Goal: Book appointment/travel/reservation

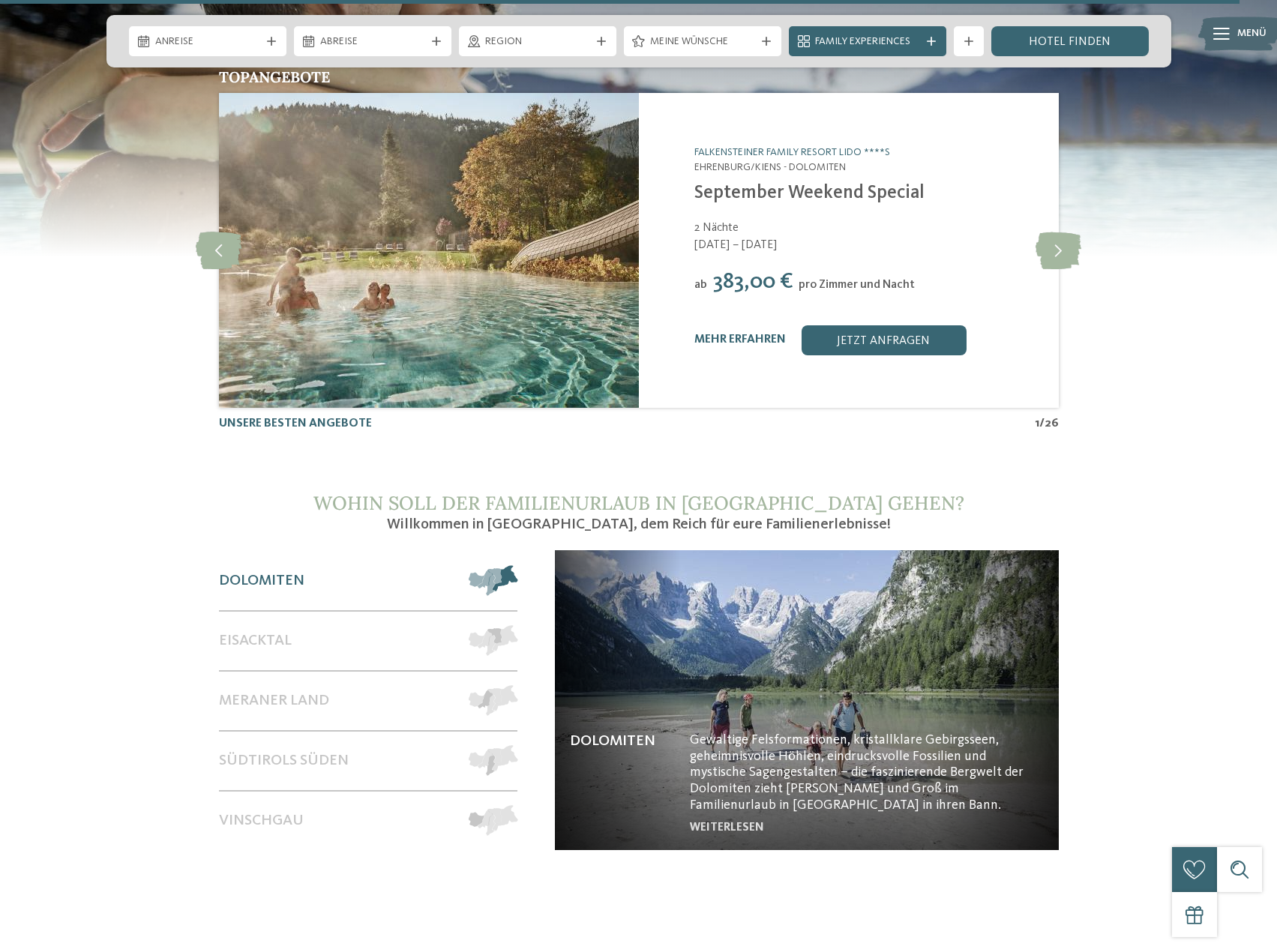
scroll to position [6842, 0]
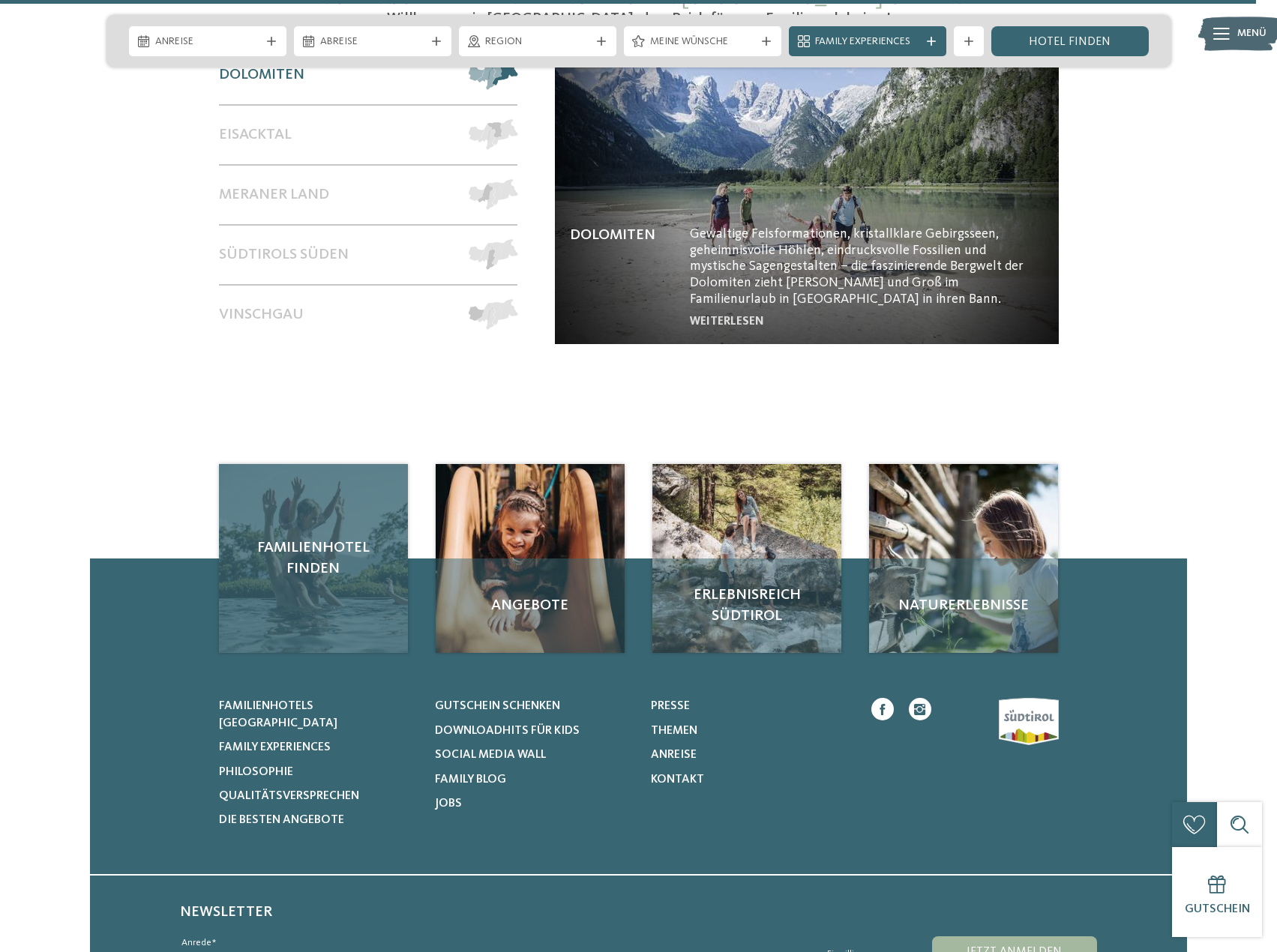
click at [290, 491] on div "Familienhotel finden" at bounding box center [313, 558] width 189 height 189
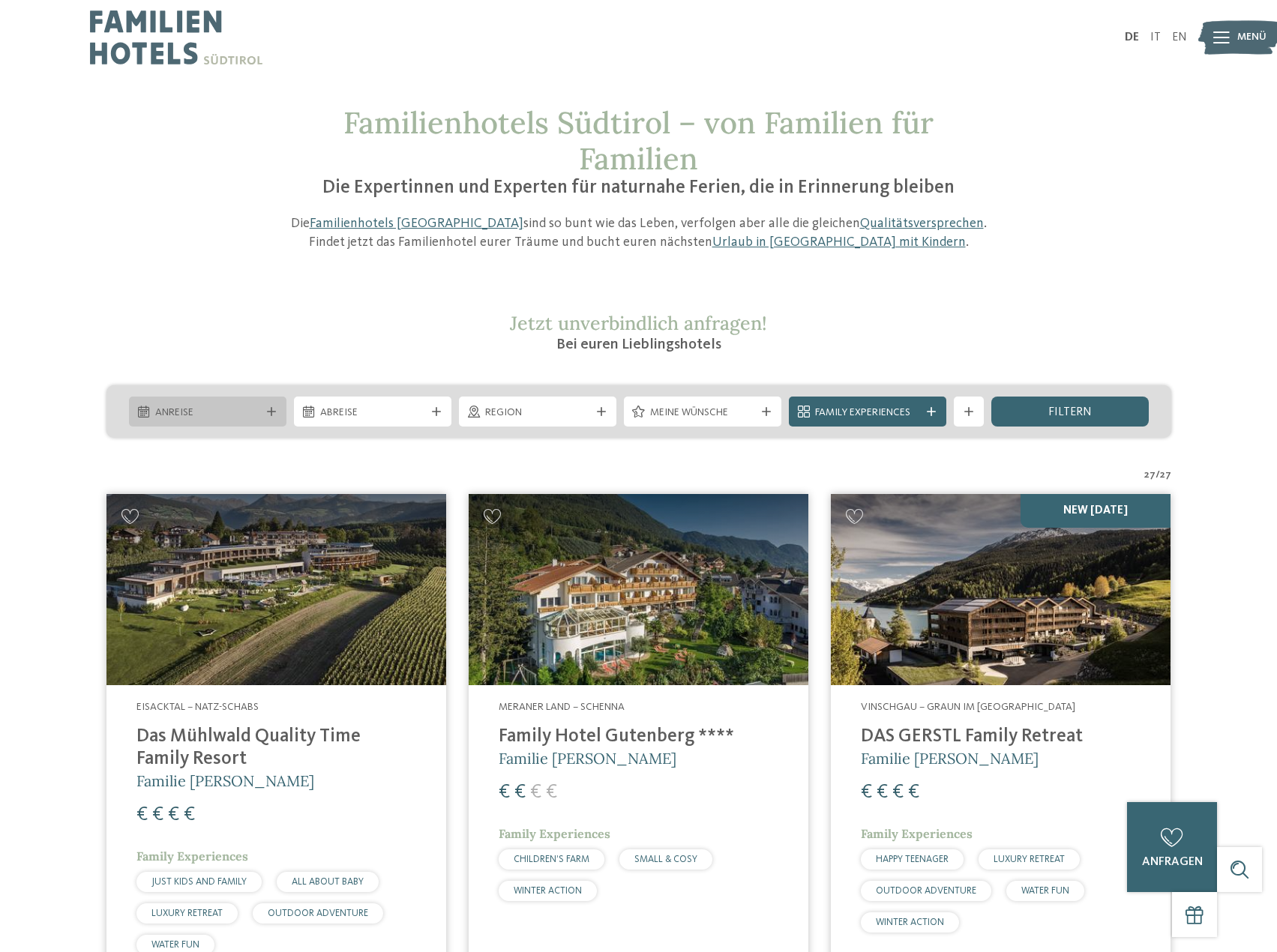
click at [260, 406] on div "Anreise" at bounding box center [207, 412] width 112 height 16
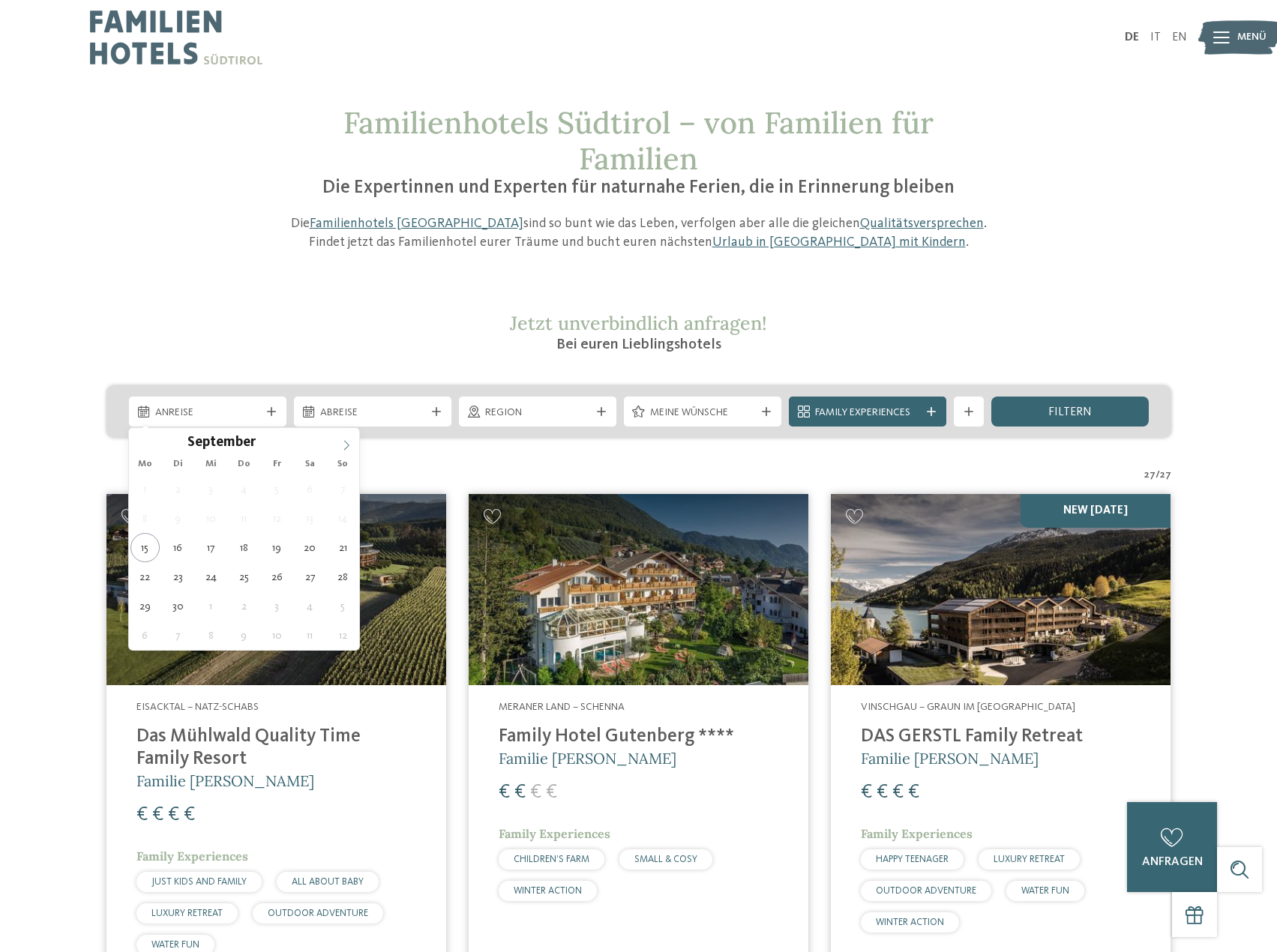
click at [347, 448] on icon at bounding box center [346, 444] width 11 height 11
drag, startPoint x: 361, startPoint y: 669, endPoint x: 373, endPoint y: 700, distance: 33.2
type div "27.10.2025"
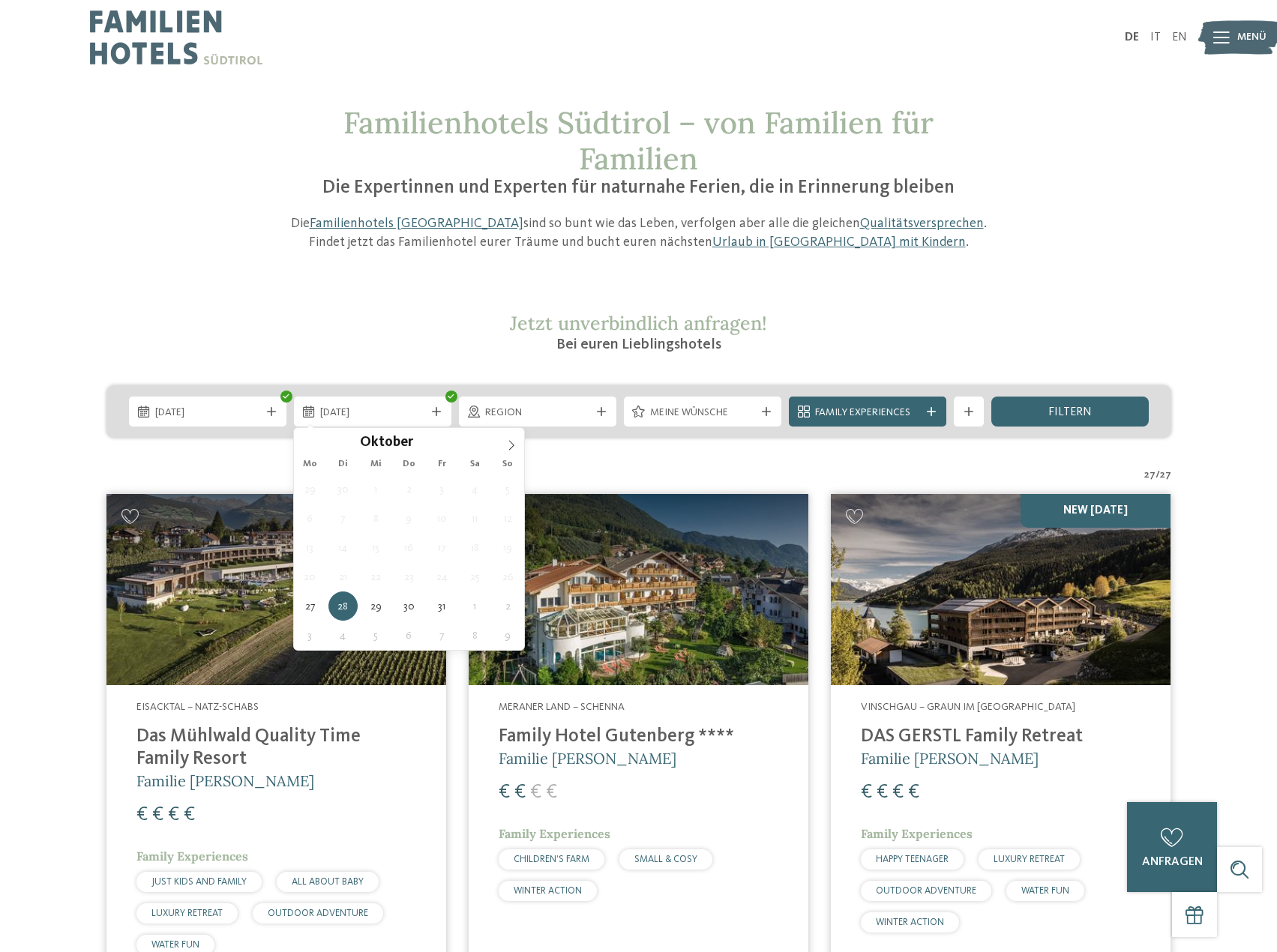
drag, startPoint x: 373, startPoint y: 700, endPoint x: 147, endPoint y: 607, distance: 244.4
type div "30.10.2025"
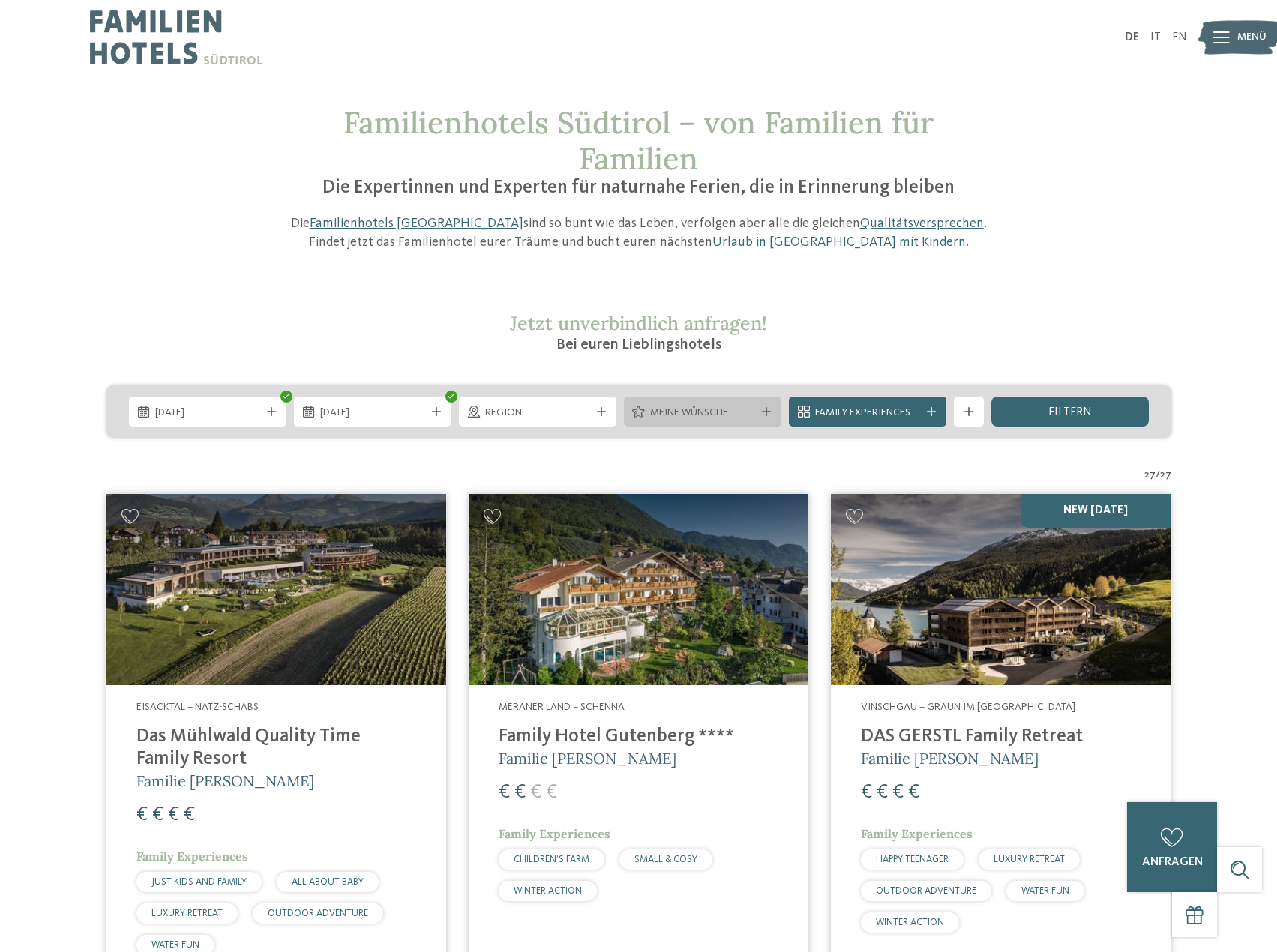
click at [749, 413] on span "Meine Wünsche" at bounding box center [702, 413] width 105 height 15
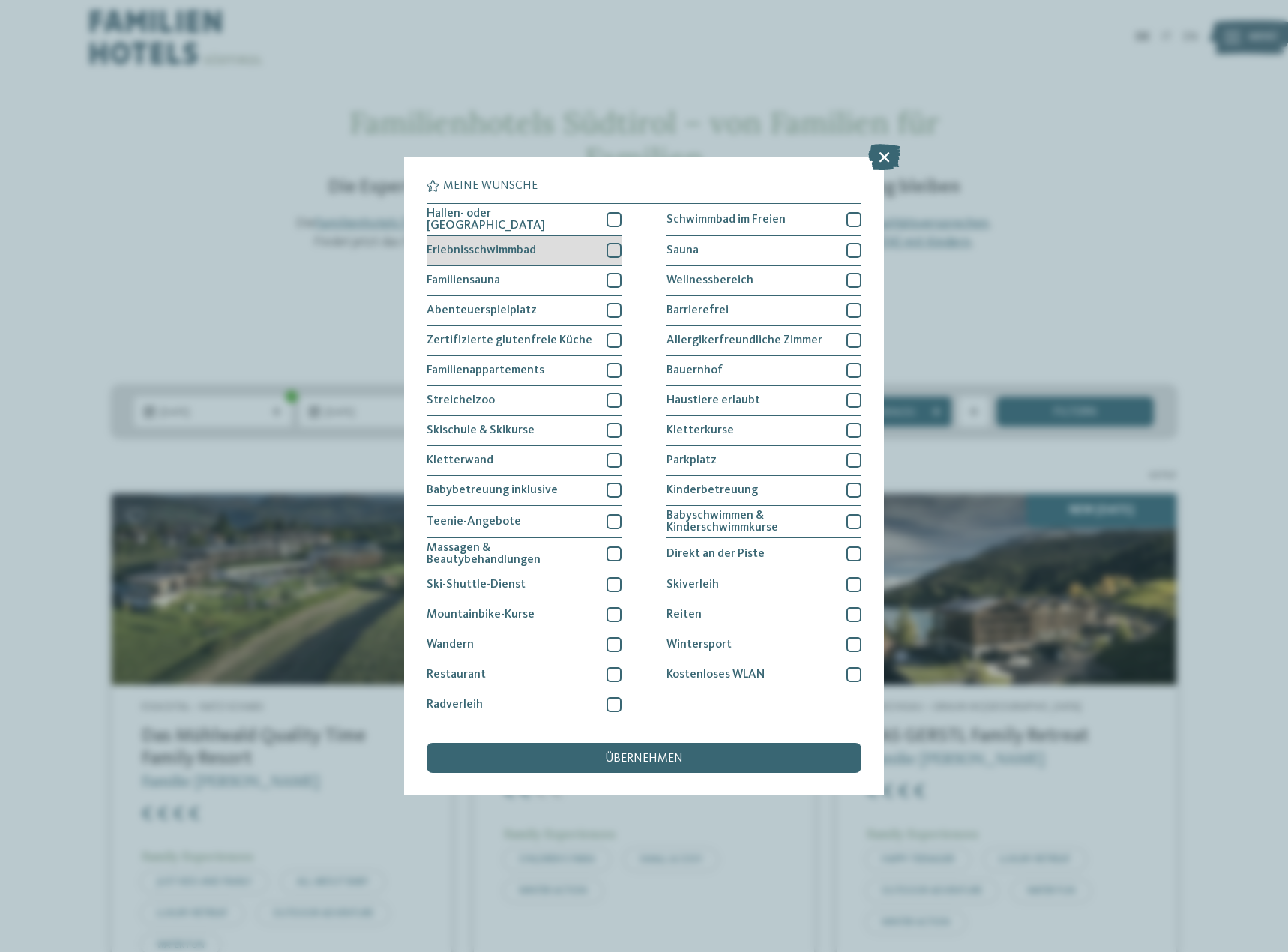
click at [610, 253] on div at bounding box center [614, 250] width 15 height 15
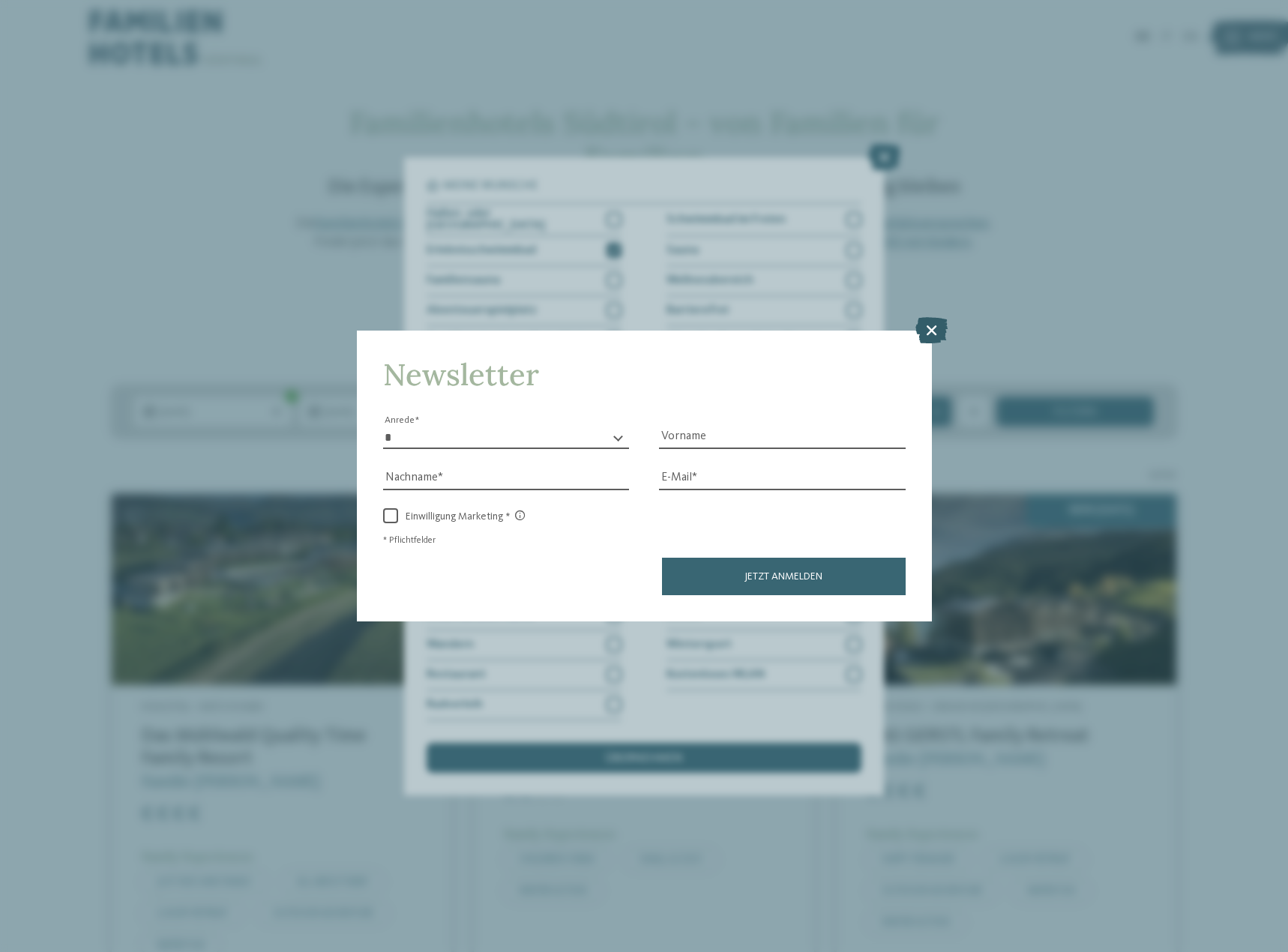
click at [938, 328] on icon at bounding box center [932, 329] width 33 height 26
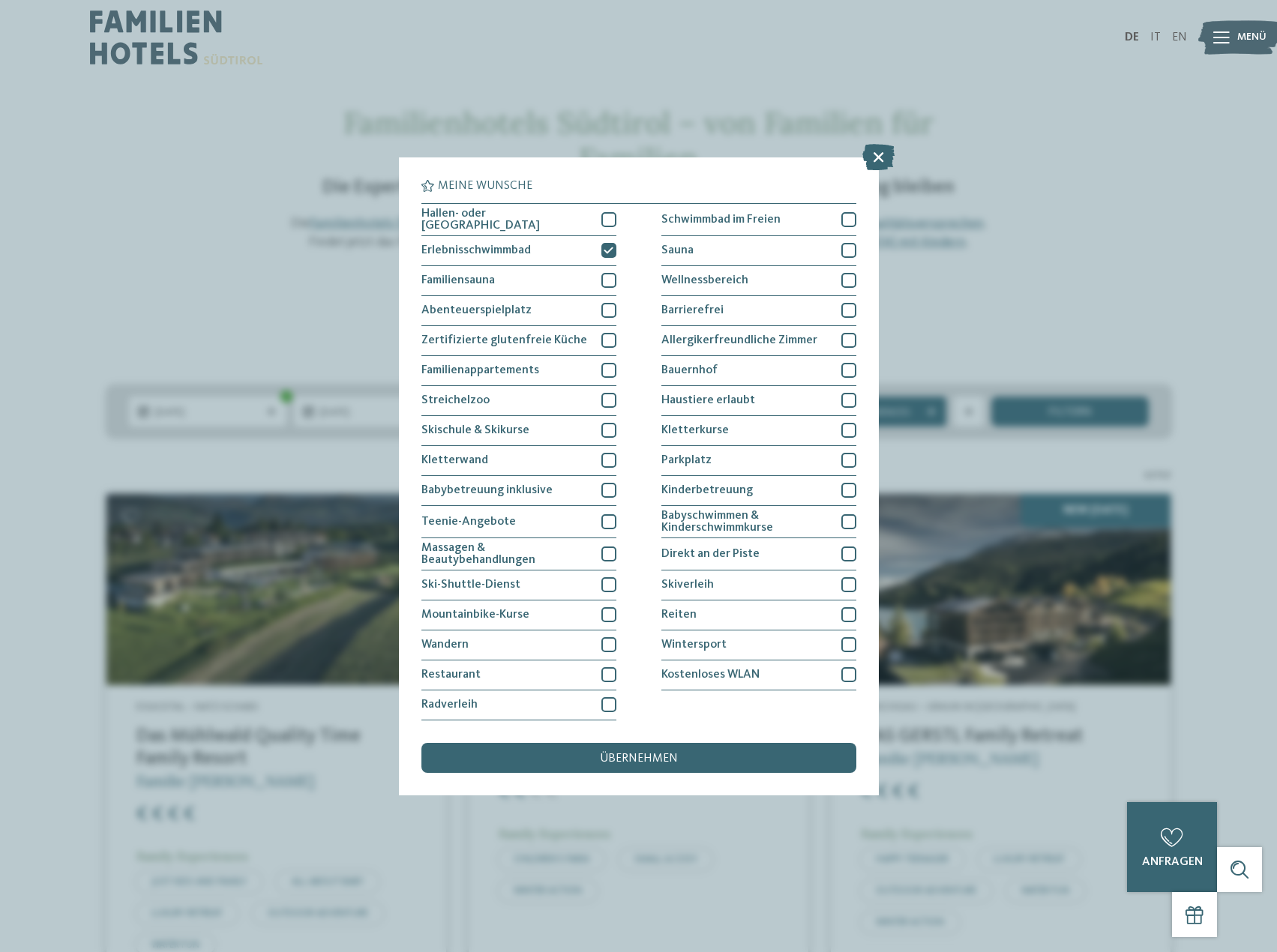
click at [556, 755] on div "übernehmen" at bounding box center [638, 757] width 435 height 30
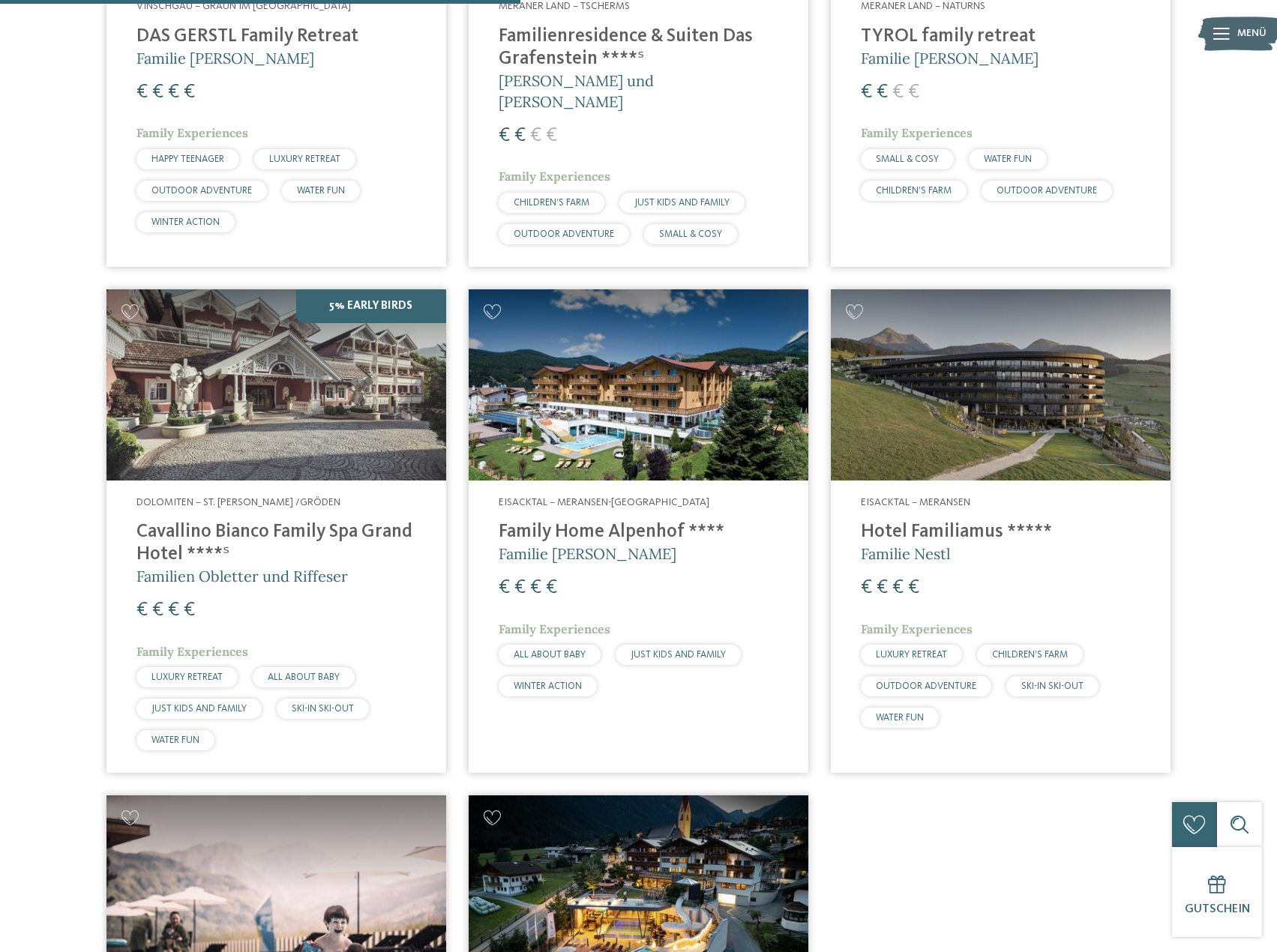
scroll to position [867, 0]
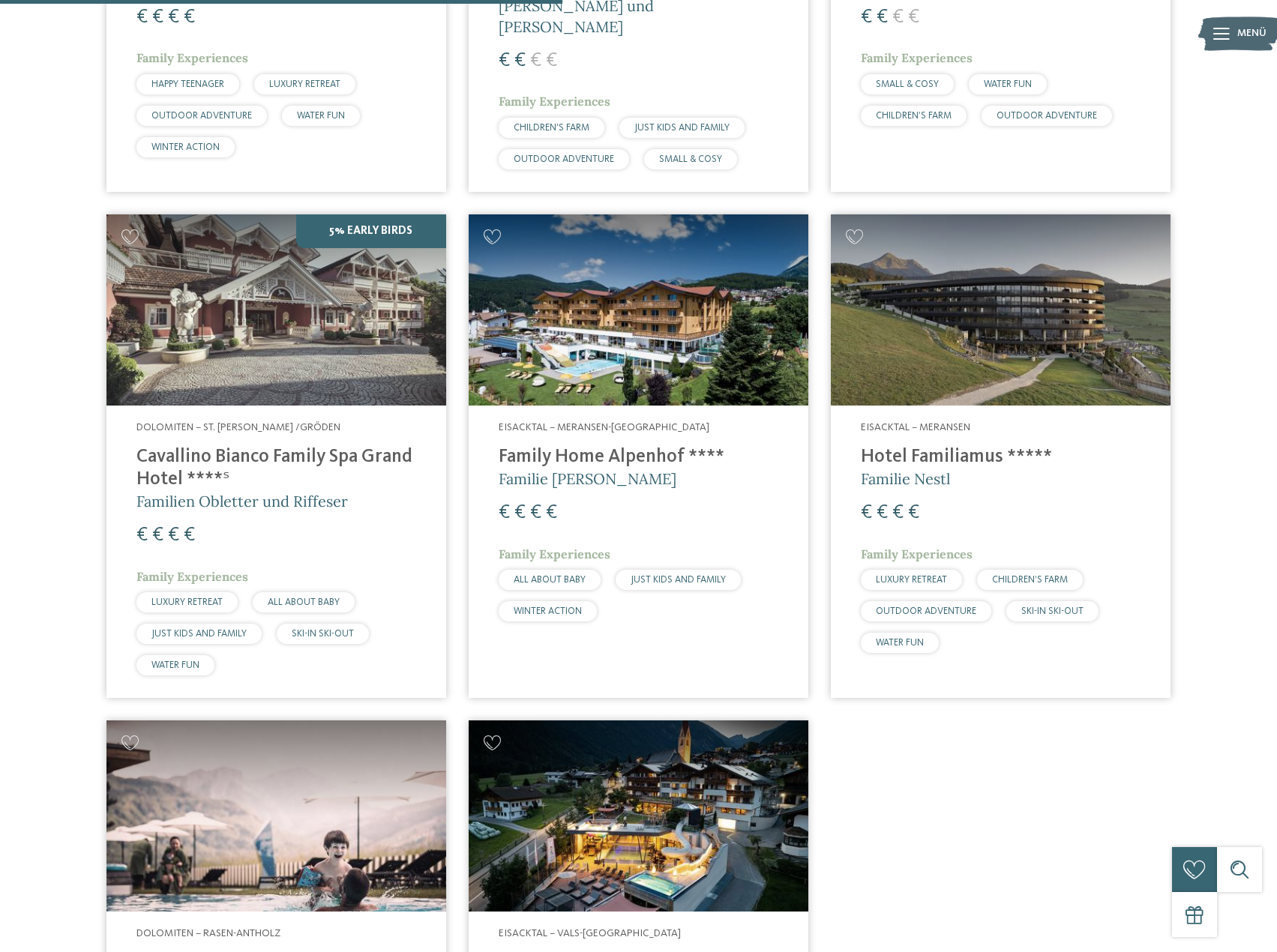
click at [681, 280] on img at bounding box center [638, 309] width 340 height 191
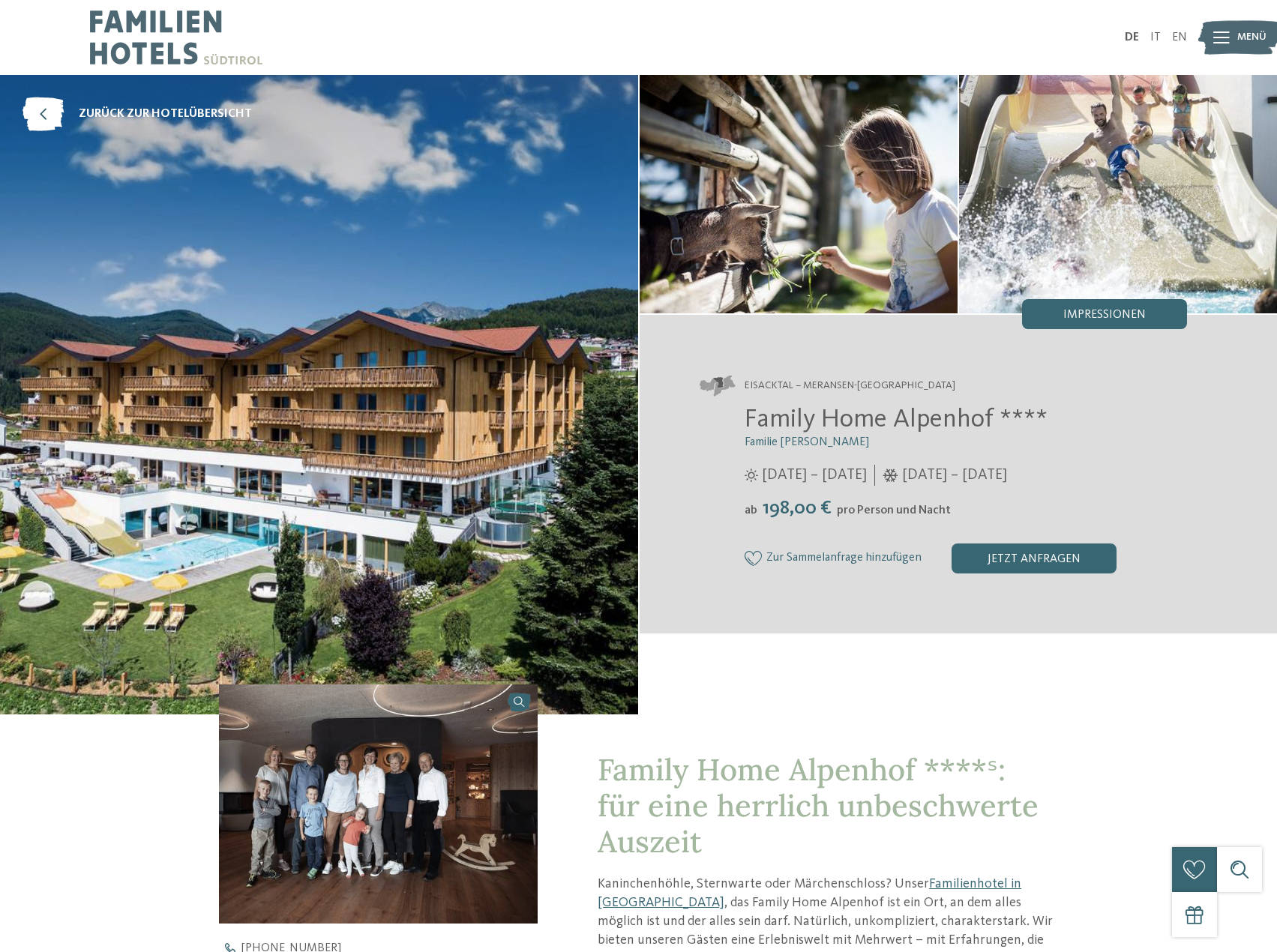
click at [348, 397] on img at bounding box center [319, 394] width 638 height 639
click at [1093, 314] on span "Impressionen" at bounding box center [1104, 315] width 83 height 12
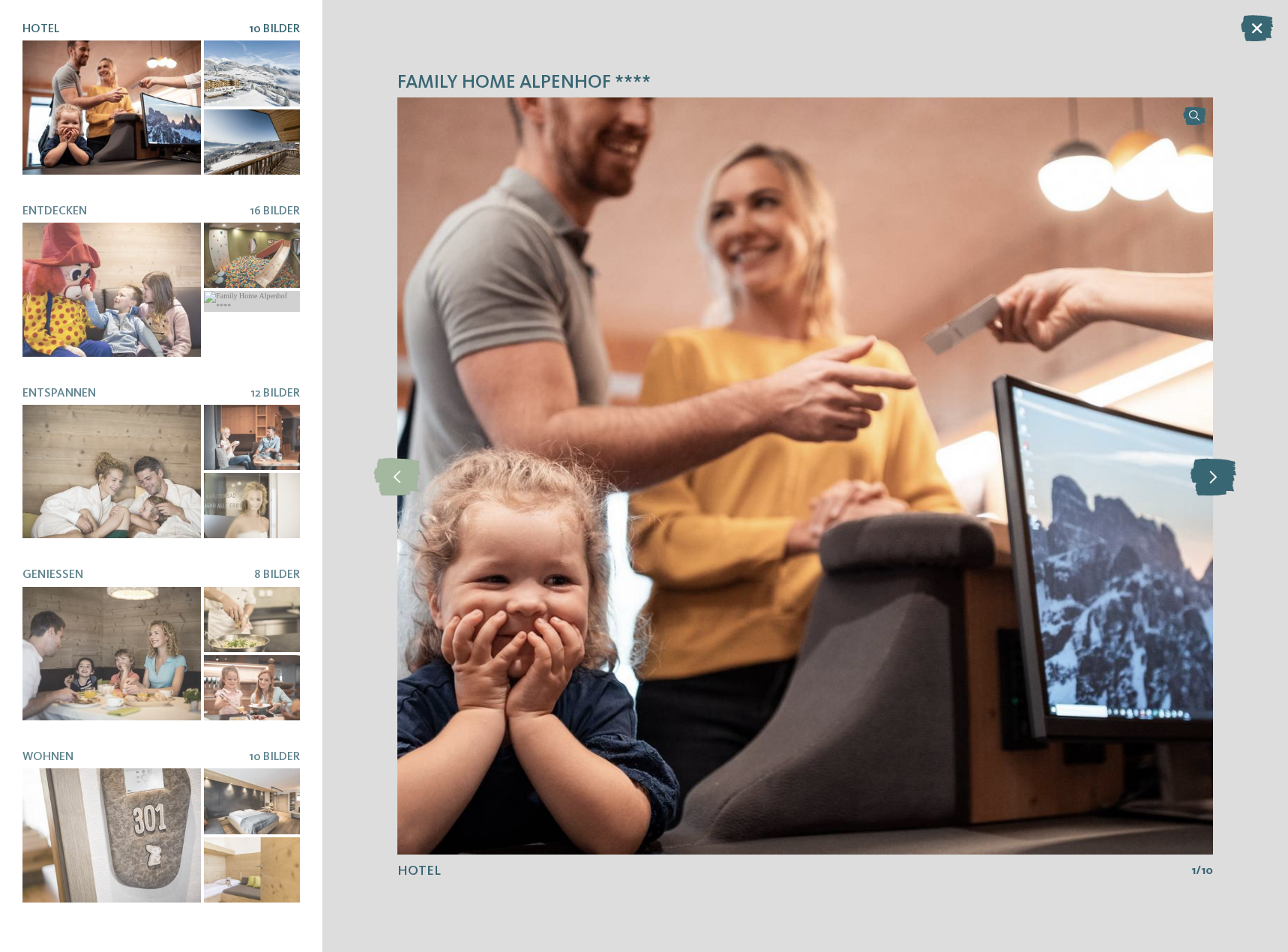
click at [1220, 480] on icon at bounding box center [1213, 475] width 46 height 37
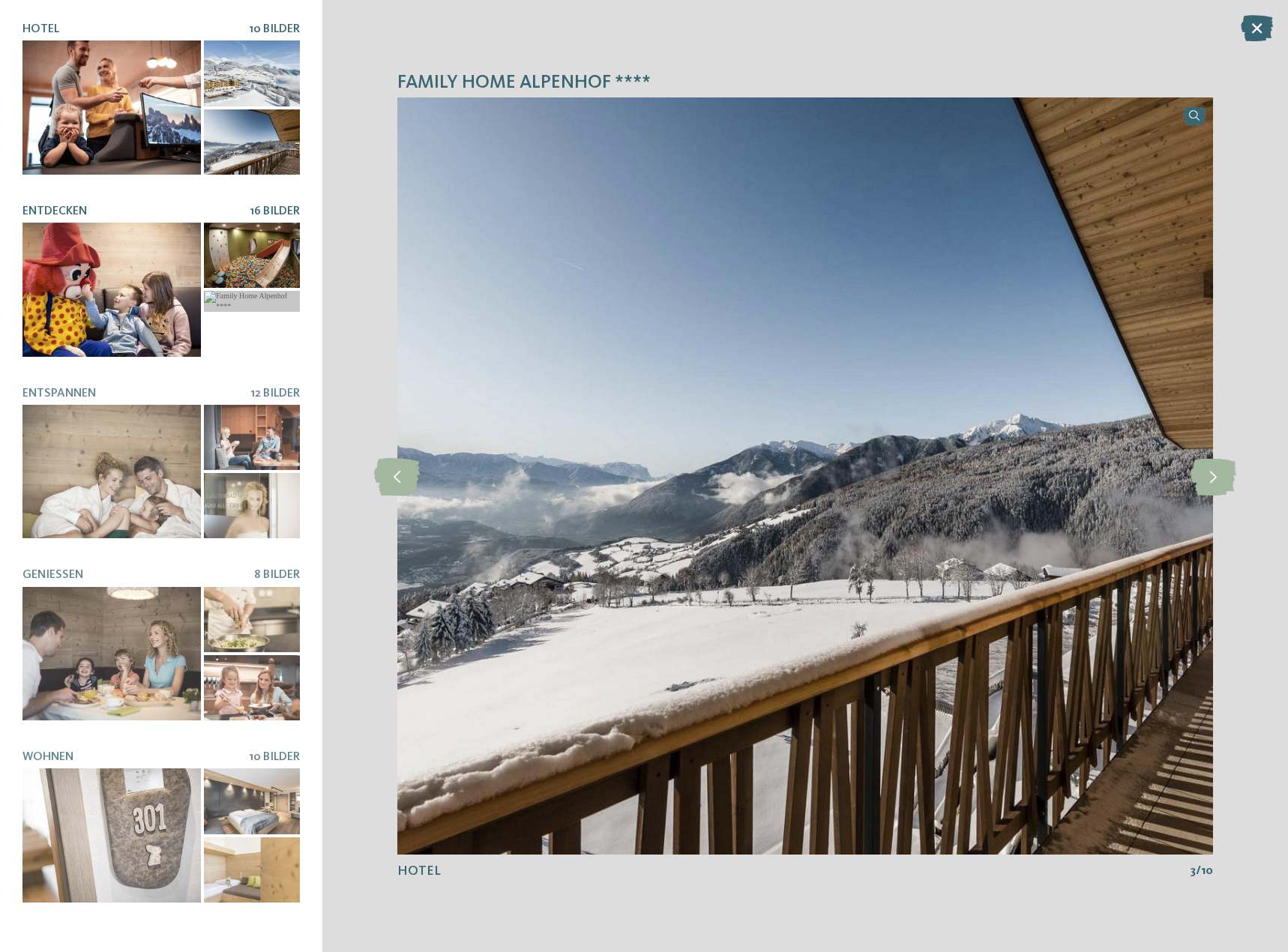
click at [102, 275] on div at bounding box center [111, 290] width 179 height 134
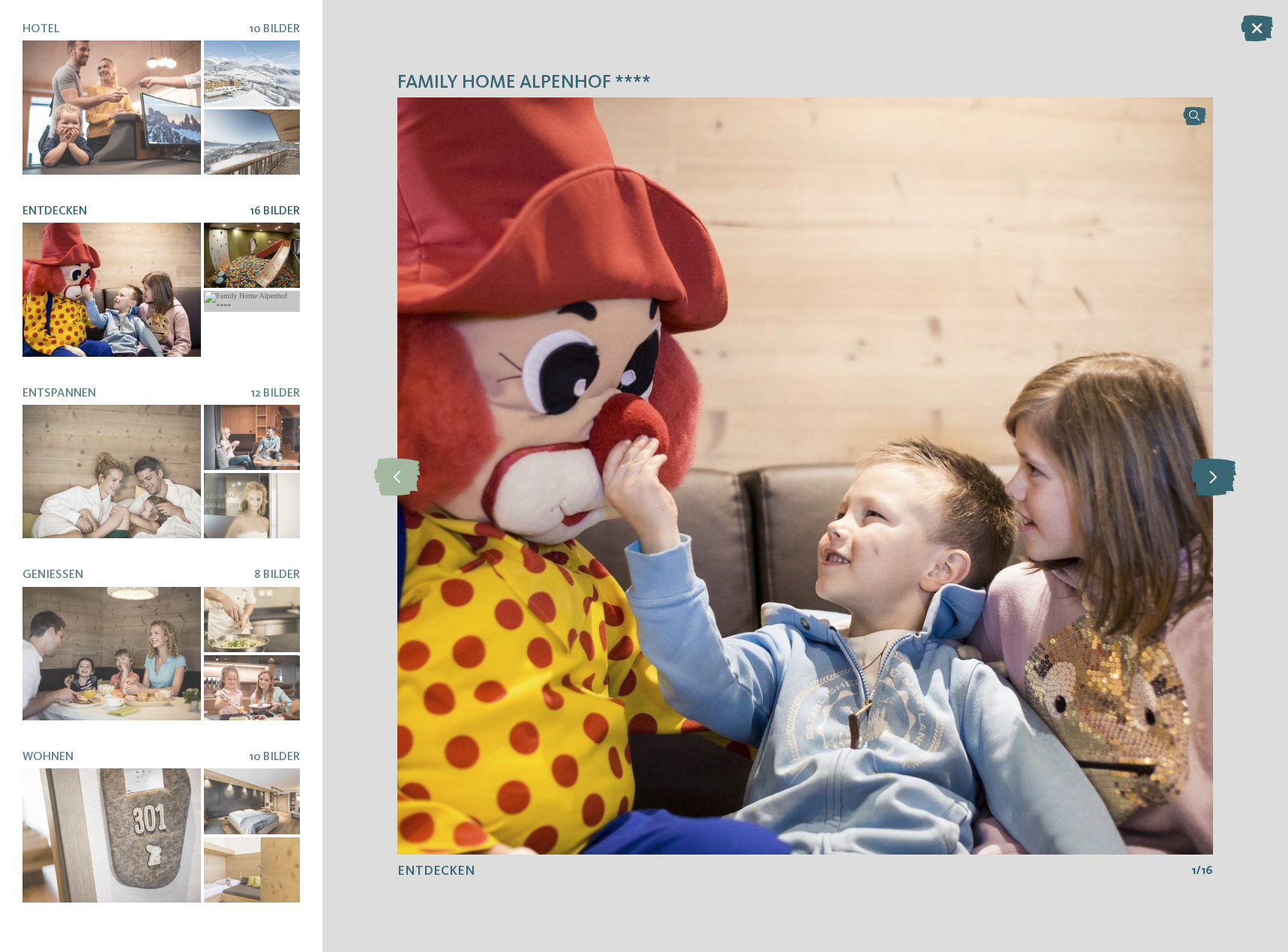
click at [1217, 484] on icon at bounding box center [1213, 475] width 46 height 37
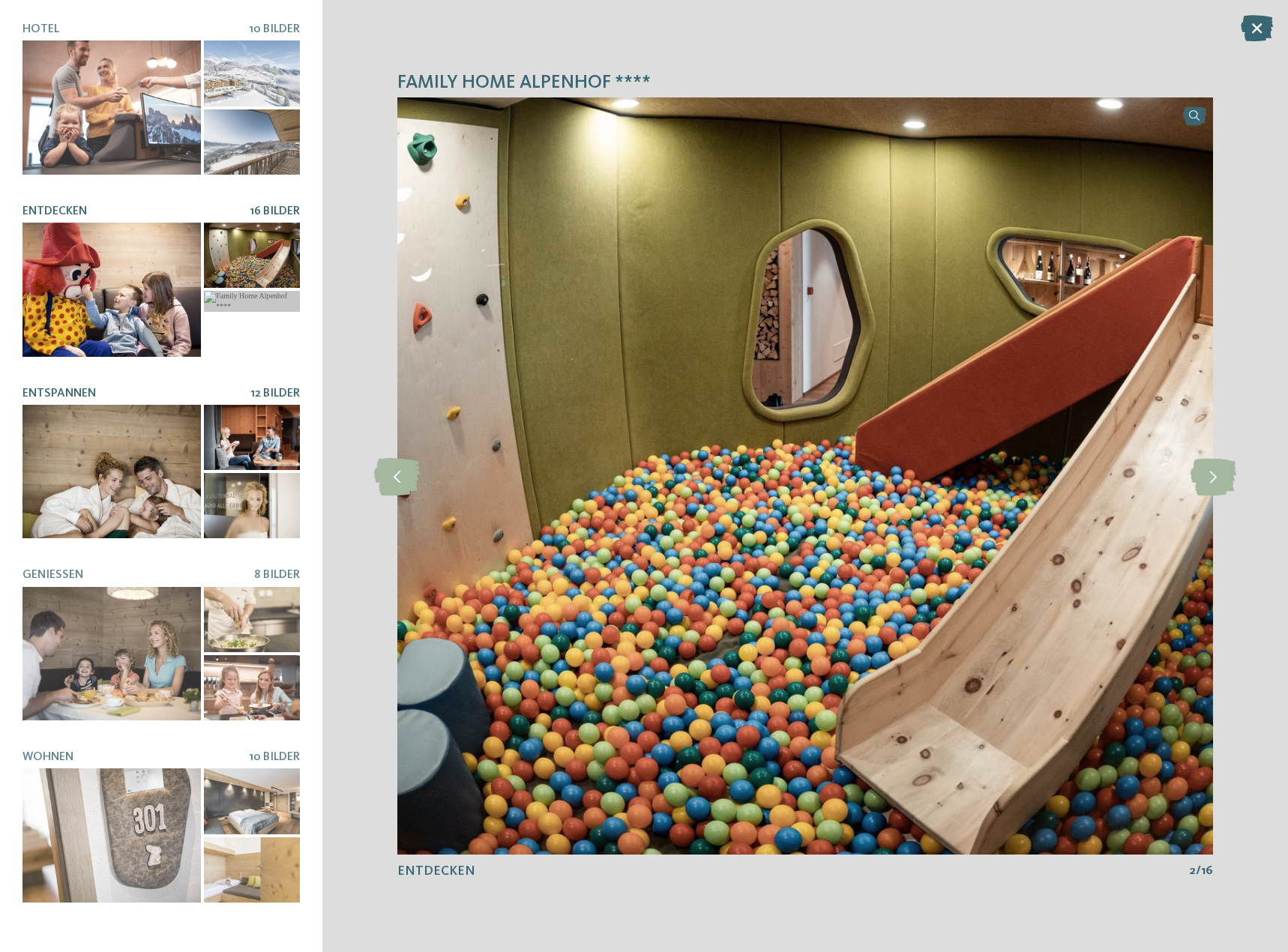
click at [131, 481] on div at bounding box center [111, 472] width 179 height 134
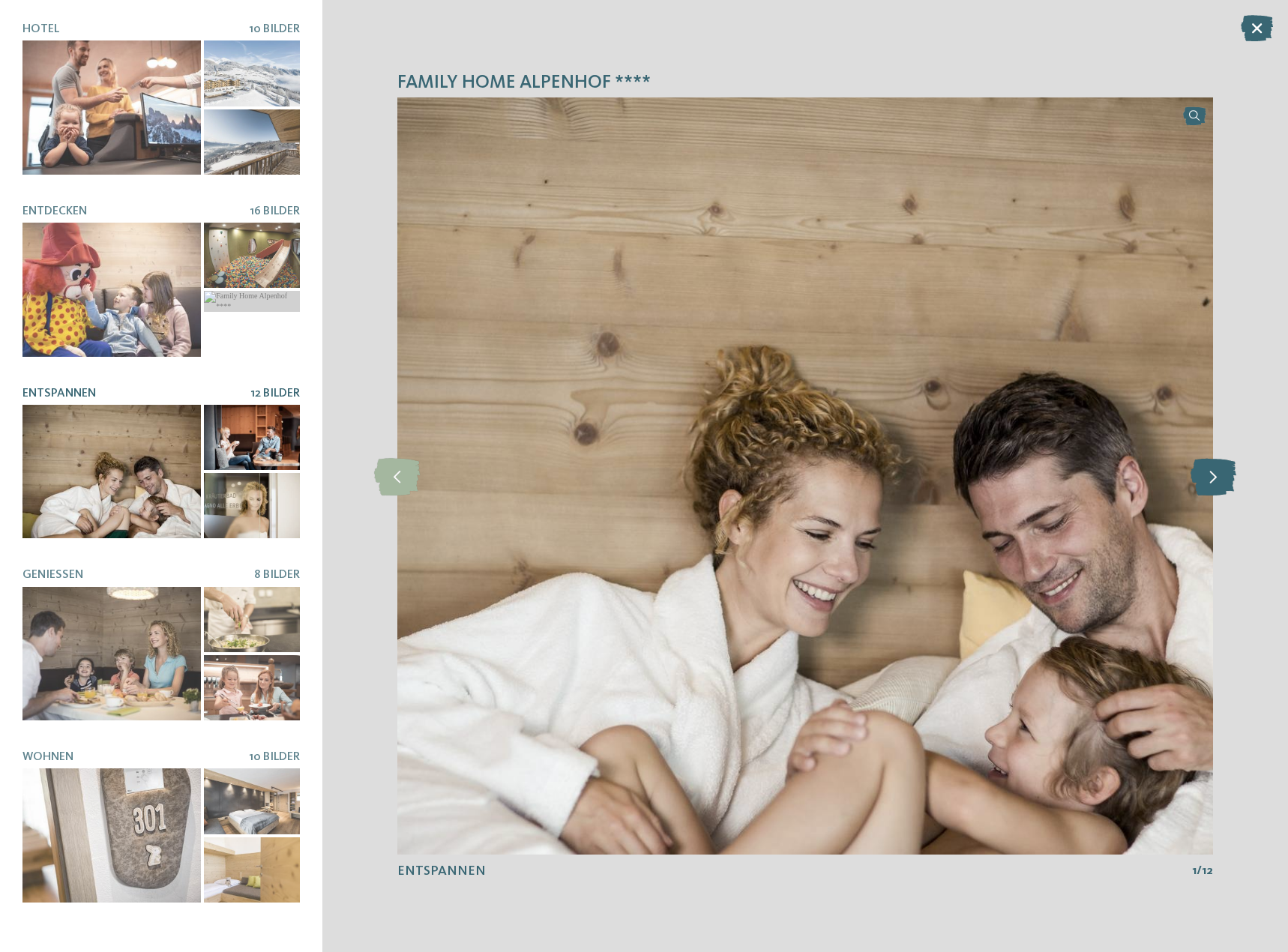
click at [1214, 481] on icon at bounding box center [1213, 475] width 46 height 37
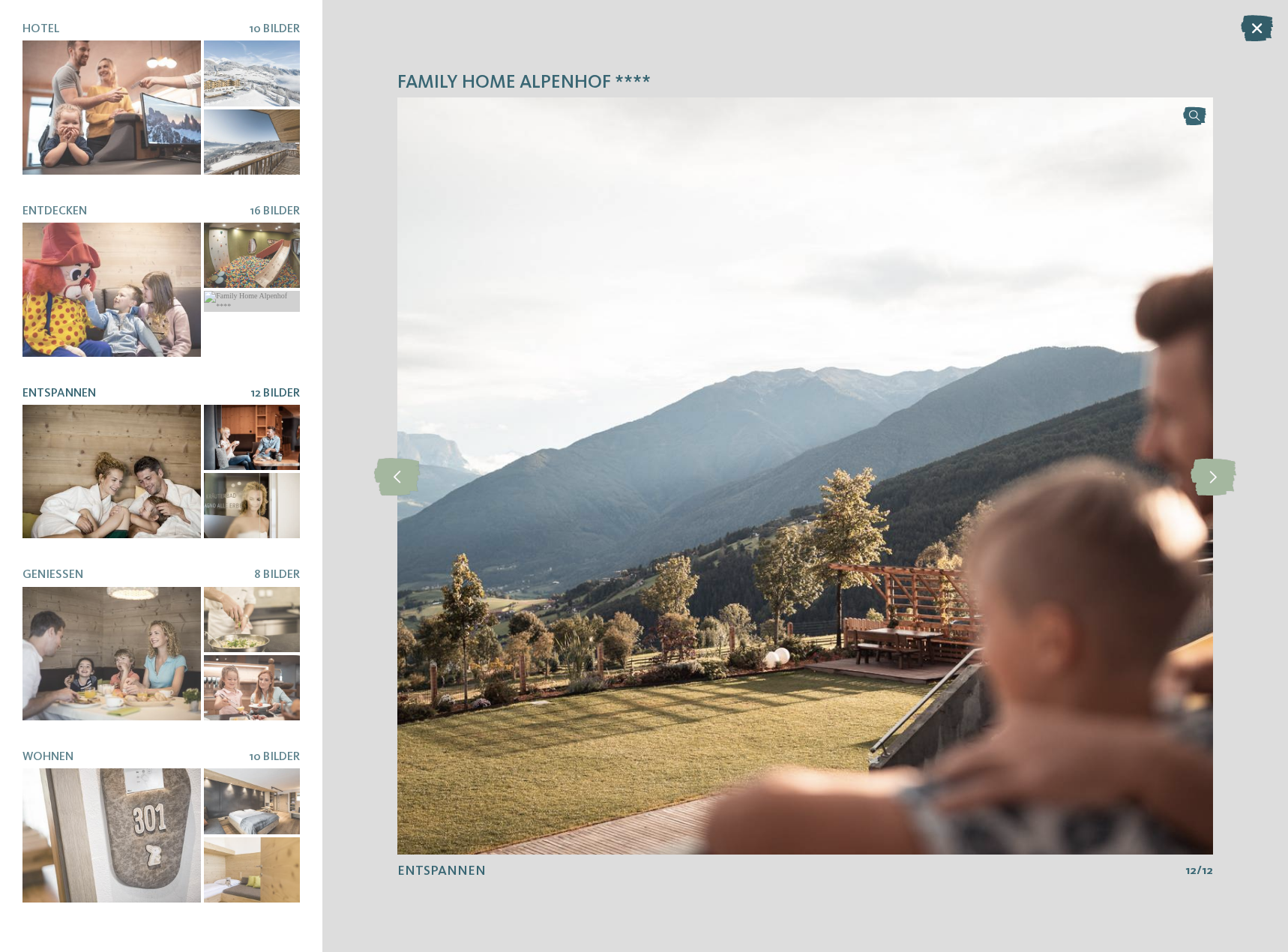
click at [1268, 31] on icon at bounding box center [1256, 28] width 33 height 26
